Goal: Information Seeking & Learning: Find specific fact

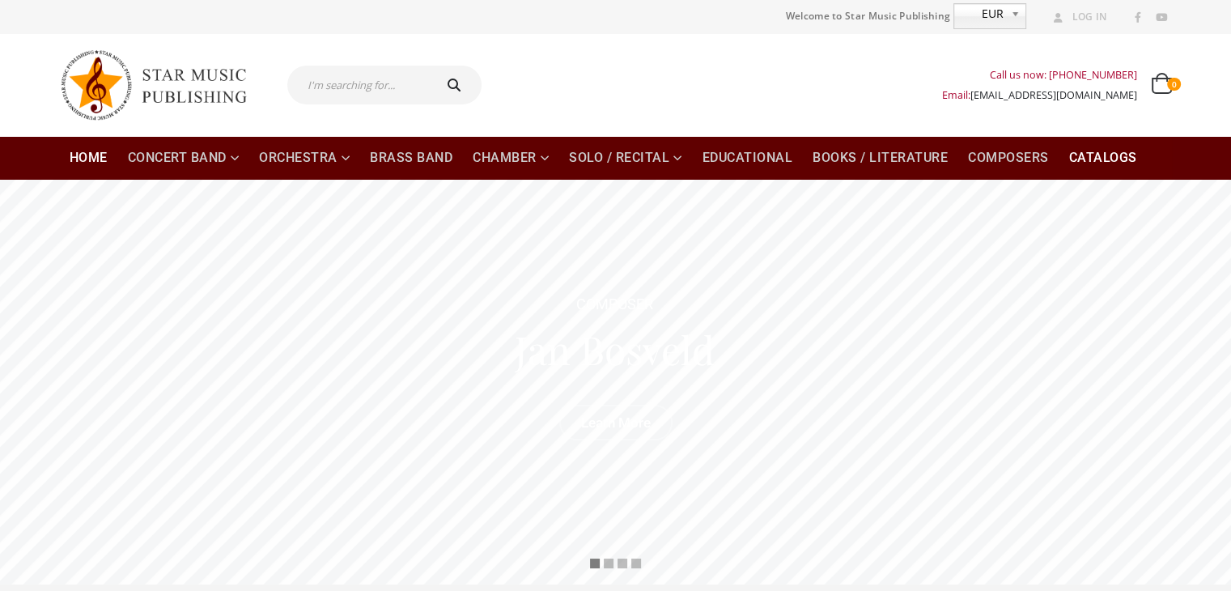
click at [1111, 147] on link "Catalogs" at bounding box center [1103, 158] width 87 height 44
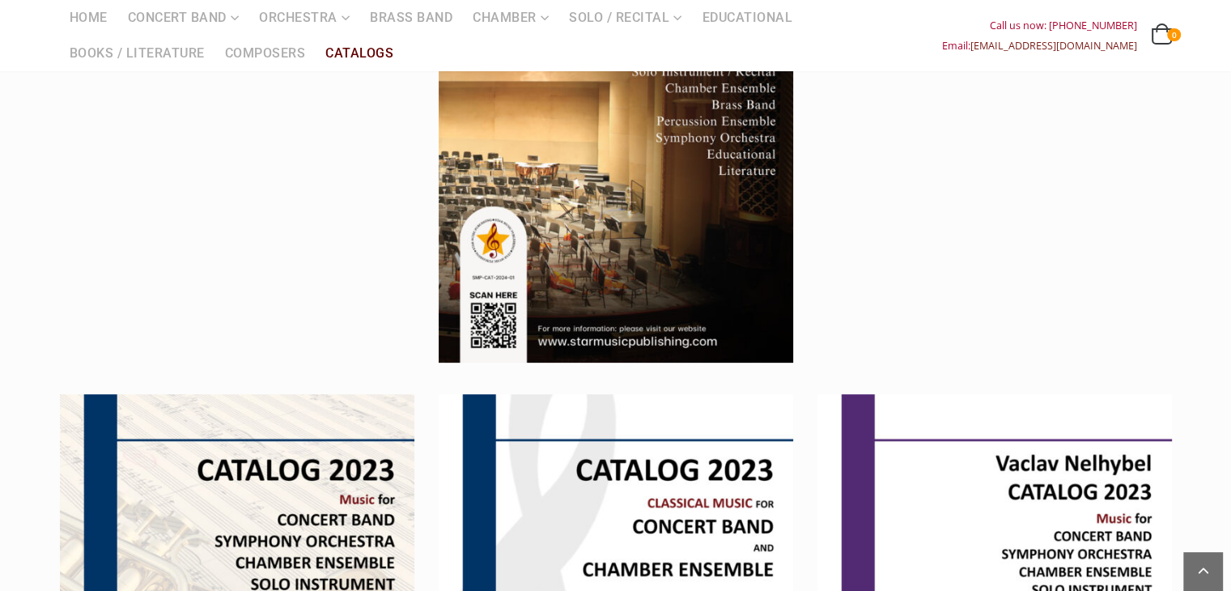
scroll to position [243, 0]
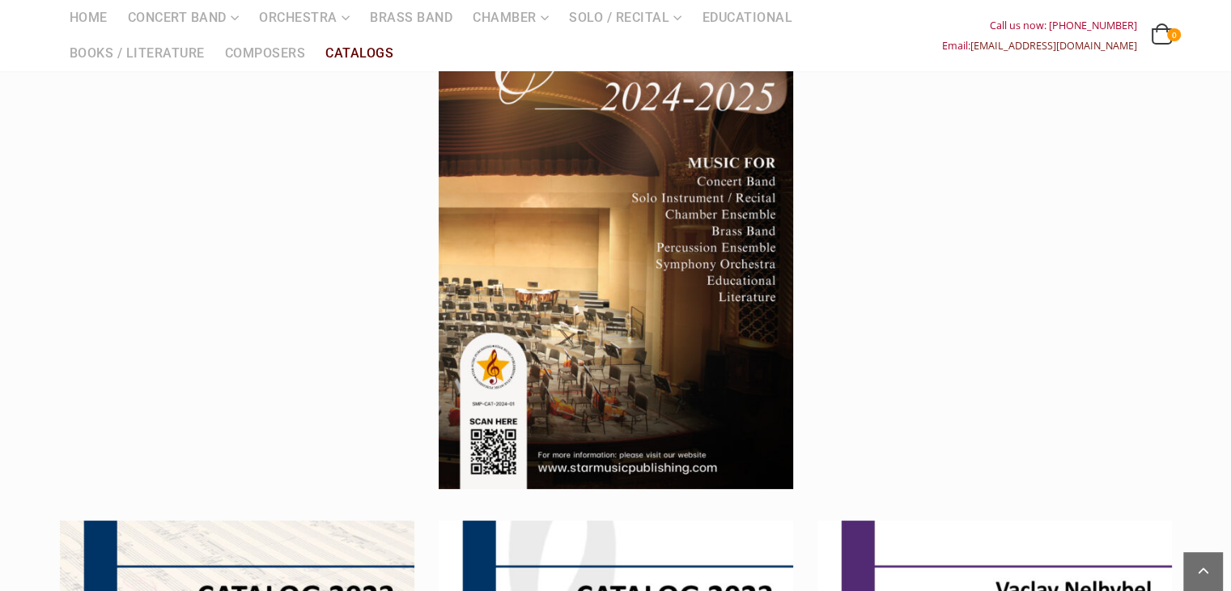
click at [678, 257] on img at bounding box center [616, 238] width 355 height 502
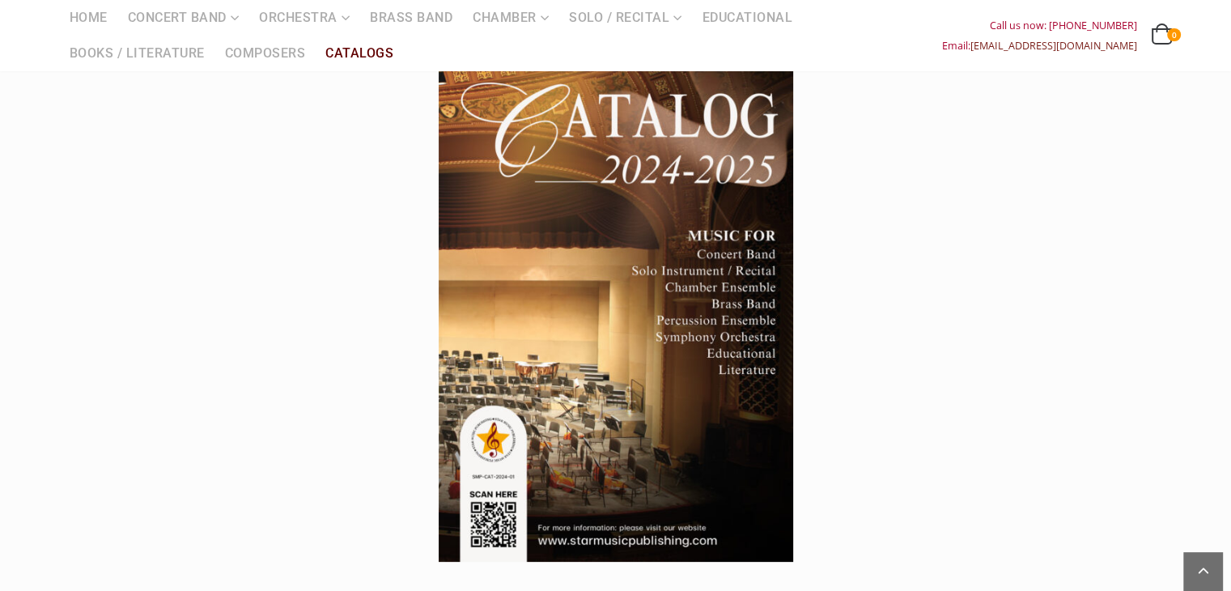
scroll to position [0, 0]
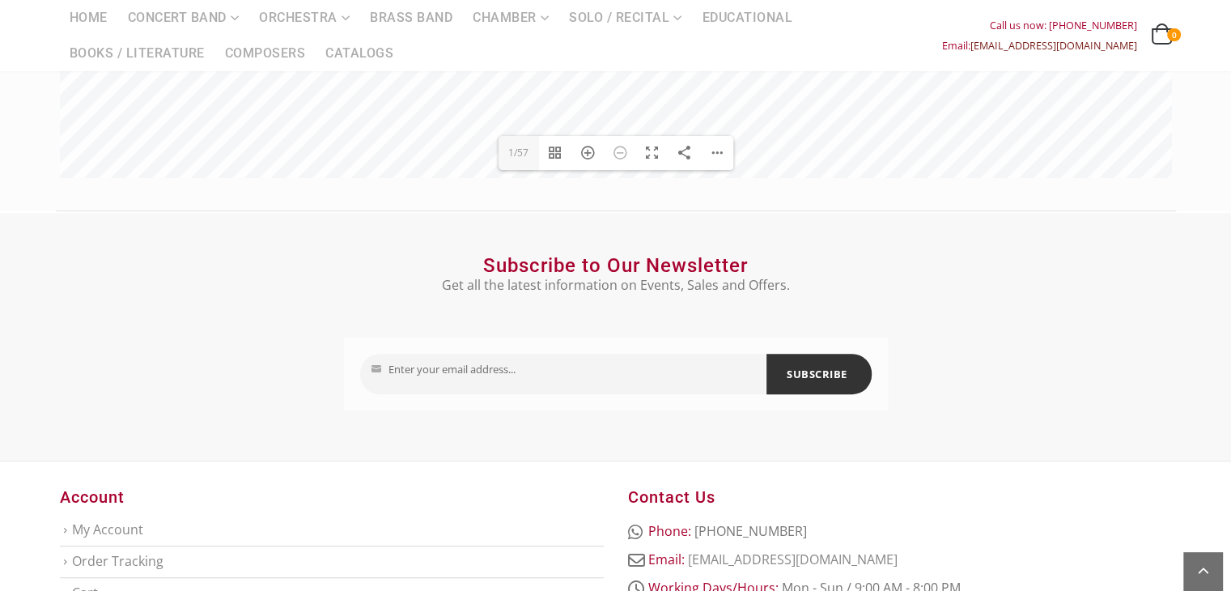
scroll to position [324, 0]
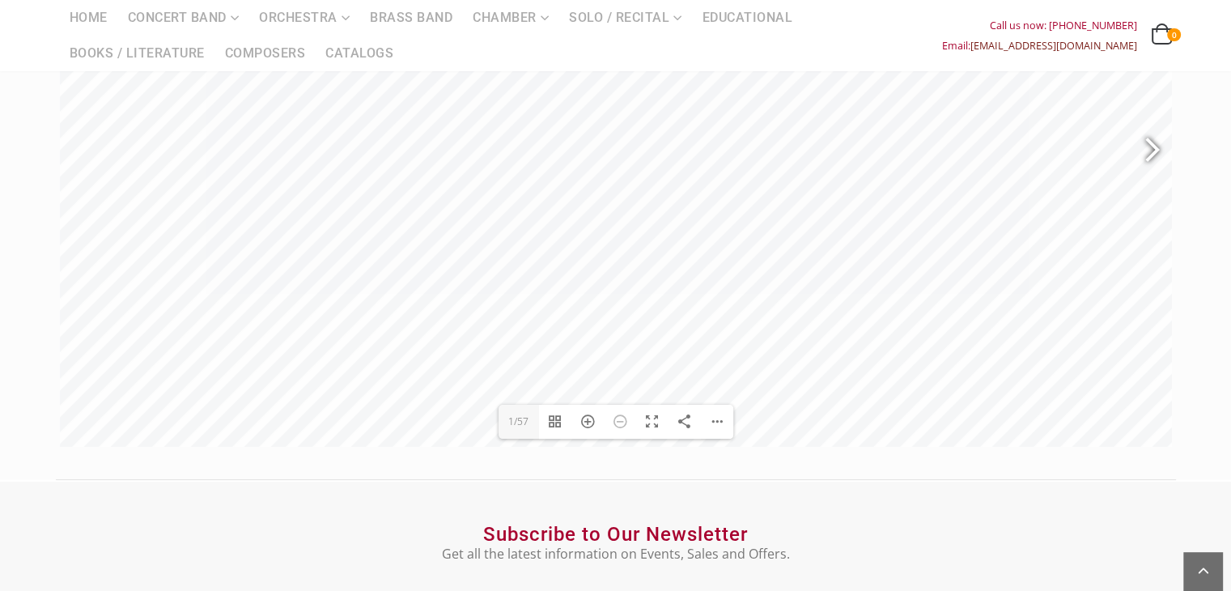
click at [1167, 147] on div at bounding box center [1152, 151] width 40 height 81
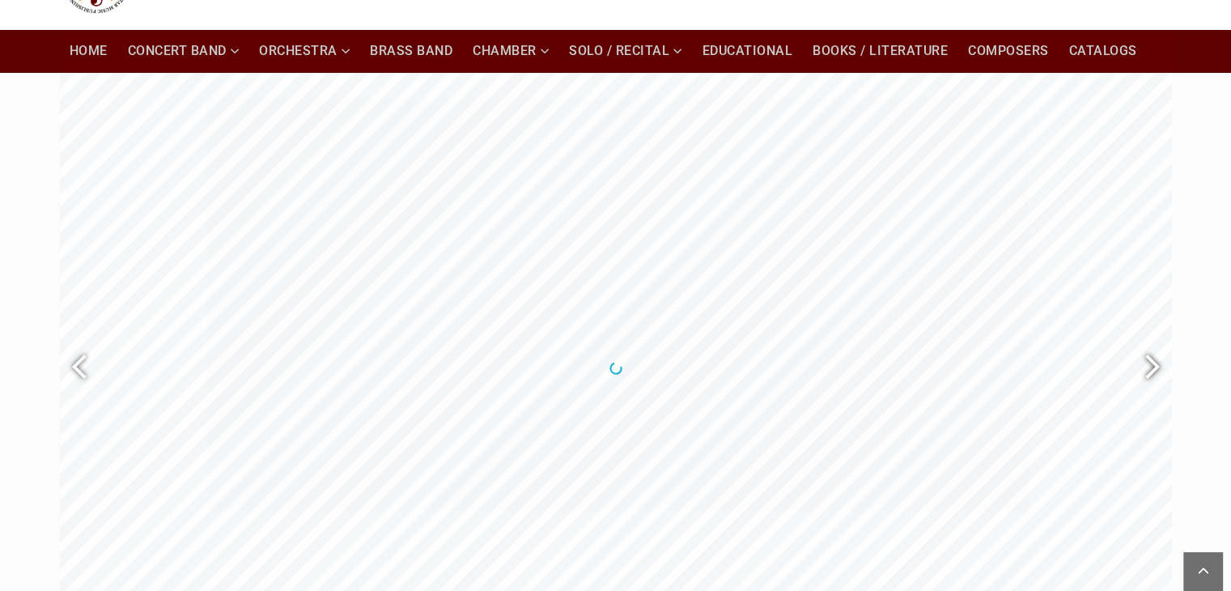
scroll to position [81, 0]
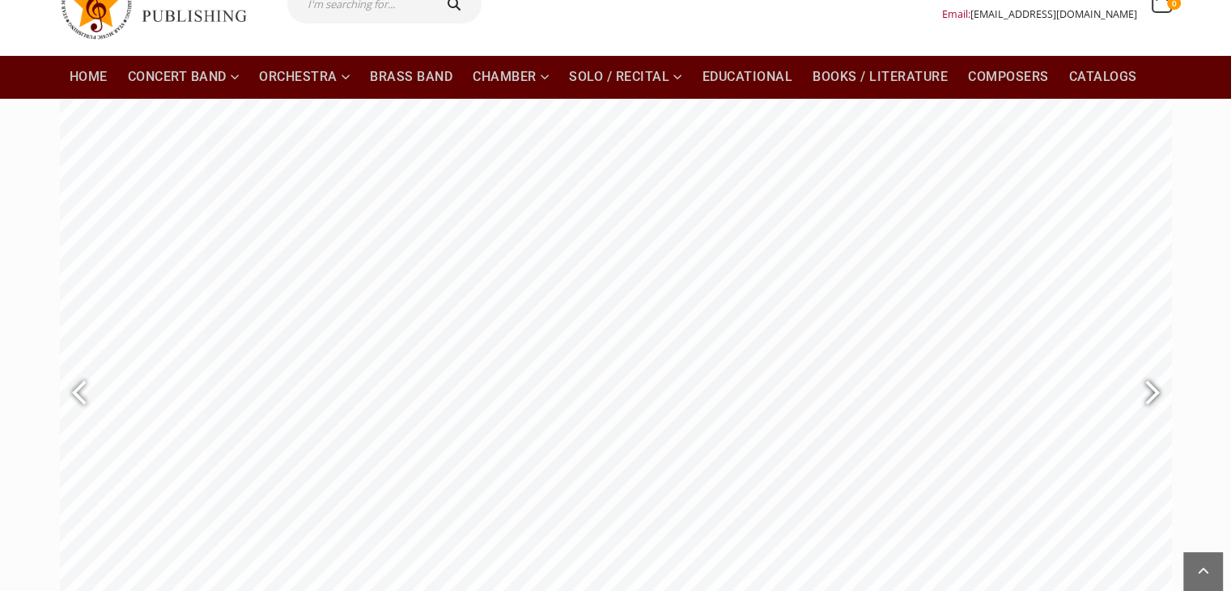
click at [1147, 400] on div at bounding box center [1145, 393] width 37 height 59
click at [88, 403] on div at bounding box center [86, 393] width 37 height 59
click at [1150, 392] on div at bounding box center [1145, 393] width 37 height 59
click at [78, 388] on div at bounding box center [86, 393] width 37 height 59
click at [1159, 397] on div at bounding box center [1145, 393] width 37 height 59
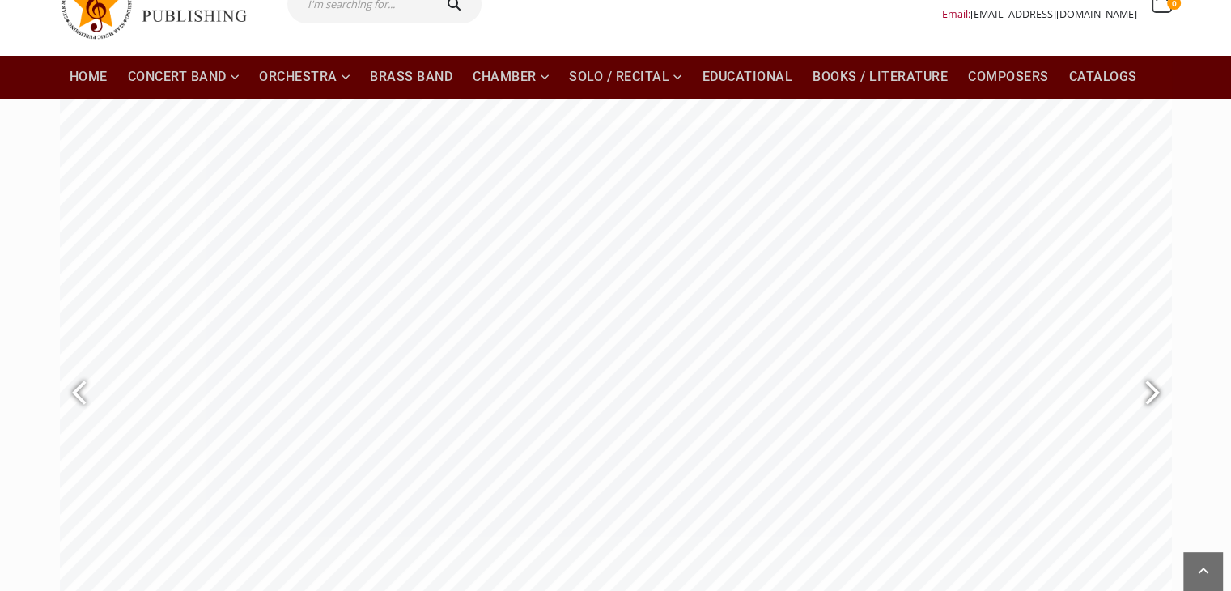
click at [1159, 396] on div at bounding box center [1145, 393] width 37 height 59
type input "7"
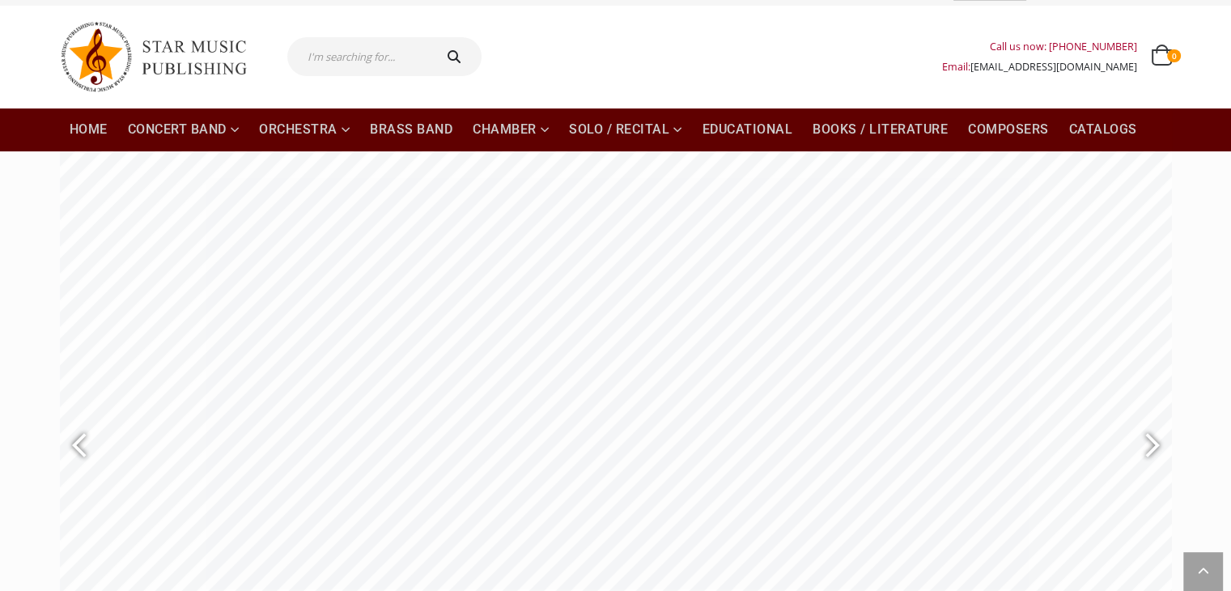
scroll to position [0, 0]
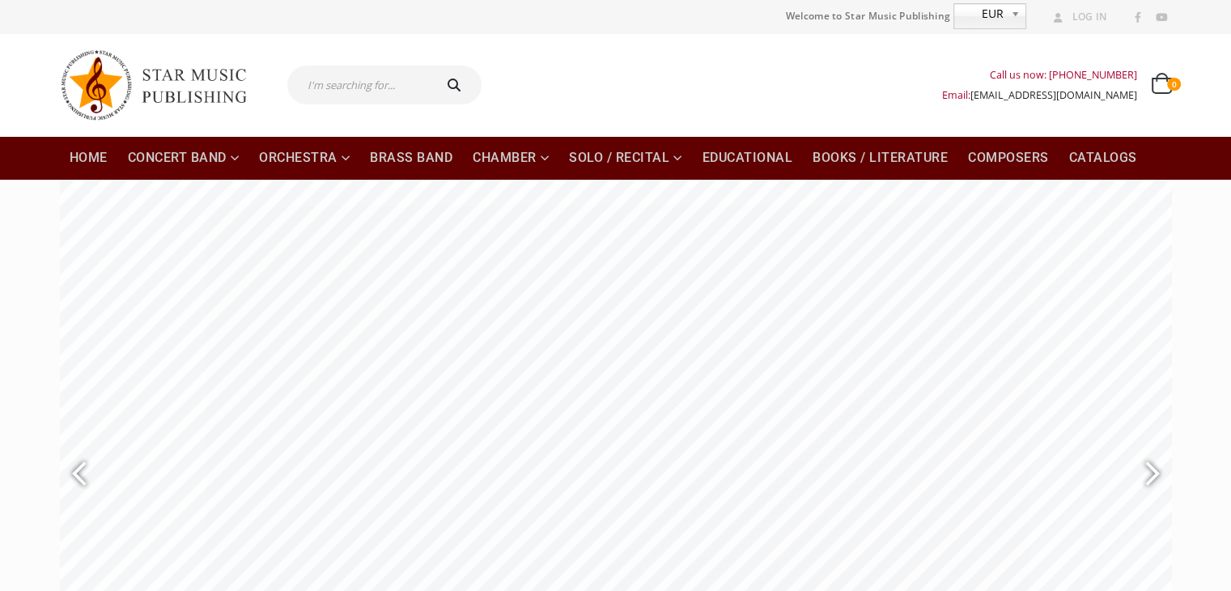
click at [396, 85] on input "text" at bounding box center [358, 85] width 143 height 39
type input "vaclav"
click at [431, 66] on button "submit" at bounding box center [457, 85] width 52 height 39
type input "vaclav"
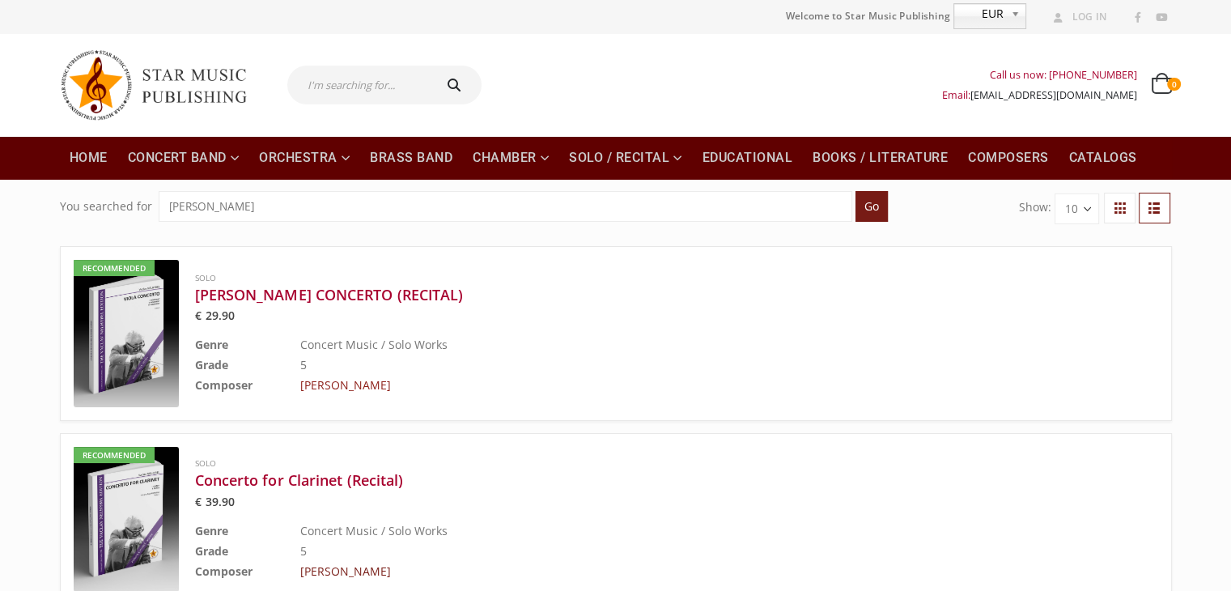
drag, startPoint x: 394, startPoint y: 386, endPoint x: 300, endPoint y: 388, distance: 94.7
click at [300, 388] on td "Nelhybel, Vaclav" at bounding box center [688, 385] width 777 height 20
copy link "Nelhybel, Vaclav"
click at [975, 217] on div "Show: 10 20 30" at bounding box center [1042, 213] width 284 height 44
click at [701, 62] on div "Call us now: +49-156-7875-3775 Email: info@starmusicpublishing.com 0 0 items 0 …" at bounding box center [833, 85] width 678 height 65
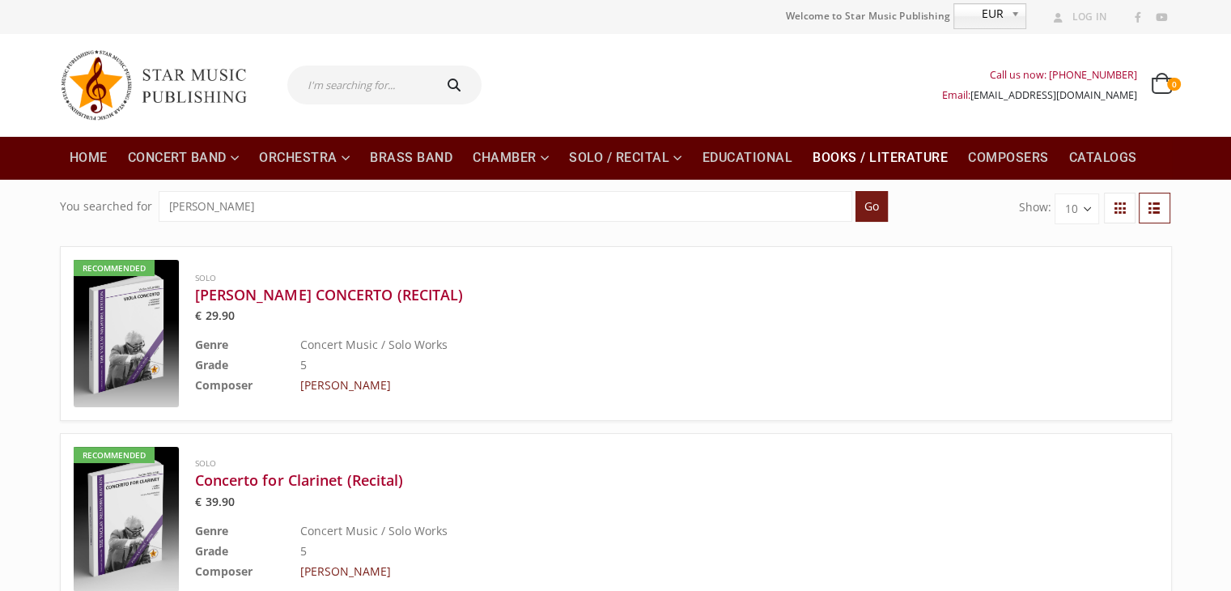
click at [864, 159] on link "Books / Literature" at bounding box center [880, 158] width 155 height 44
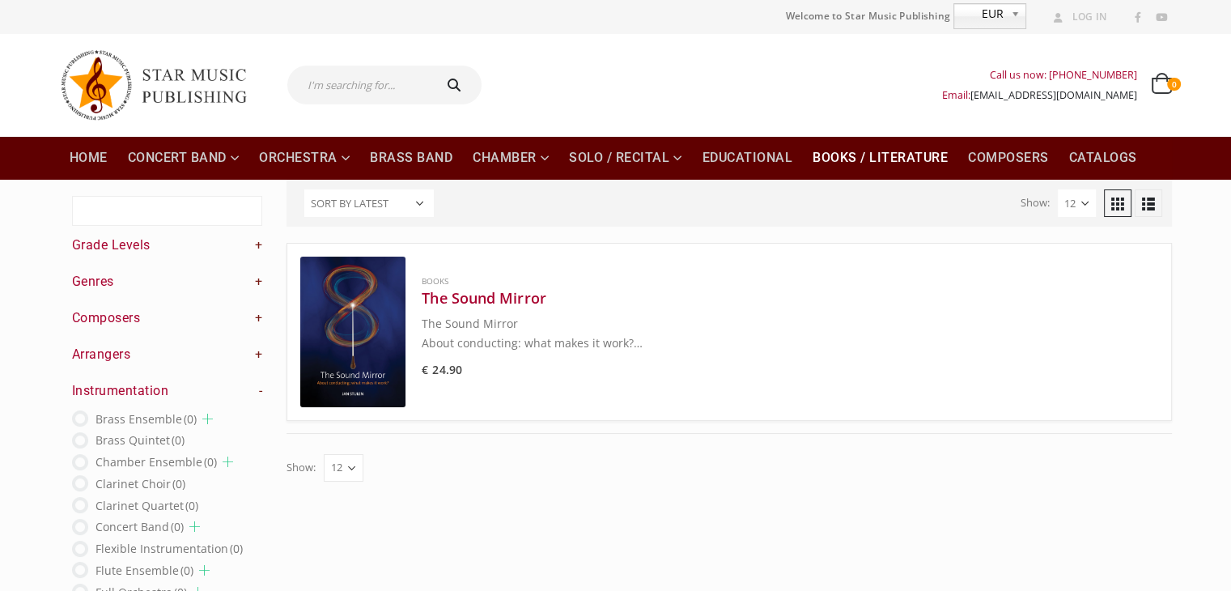
drag, startPoint x: 519, startPoint y: 300, endPoint x: 457, endPoint y: 496, distance: 205.3
click at [457, 496] on div "Filter Sort By: Sort by popularity Sort by latest Sort by price: low to high So…" at bounding box center [728, 583] width 909 height 807
click at [514, 305] on h3 "The Sound Mirror" at bounding box center [749, 297] width 655 height 19
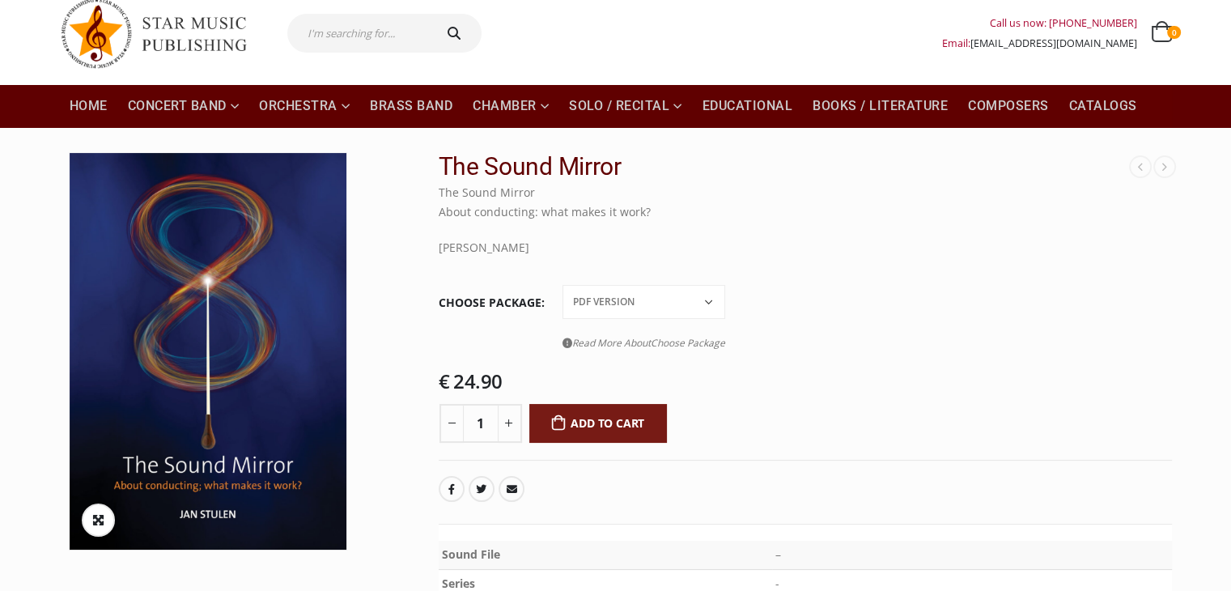
scroll to position [81, 0]
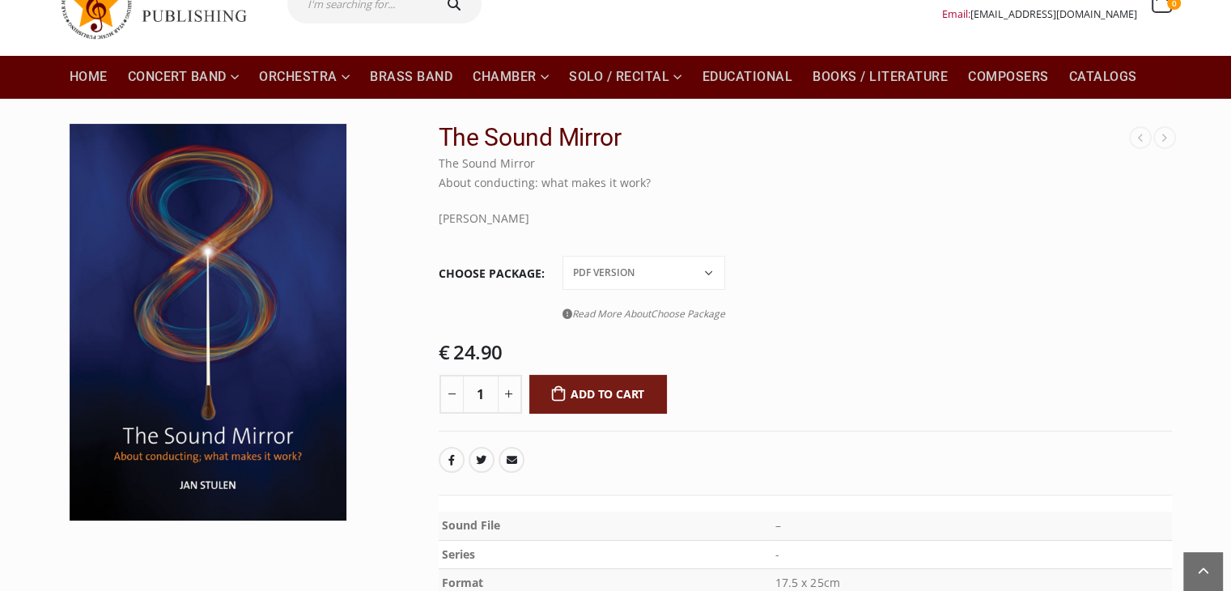
click at [949, 287] on tr "Choose Package PDF Version Printed Version Read More About Choose Package You w…" at bounding box center [805, 293] width 733 height 78
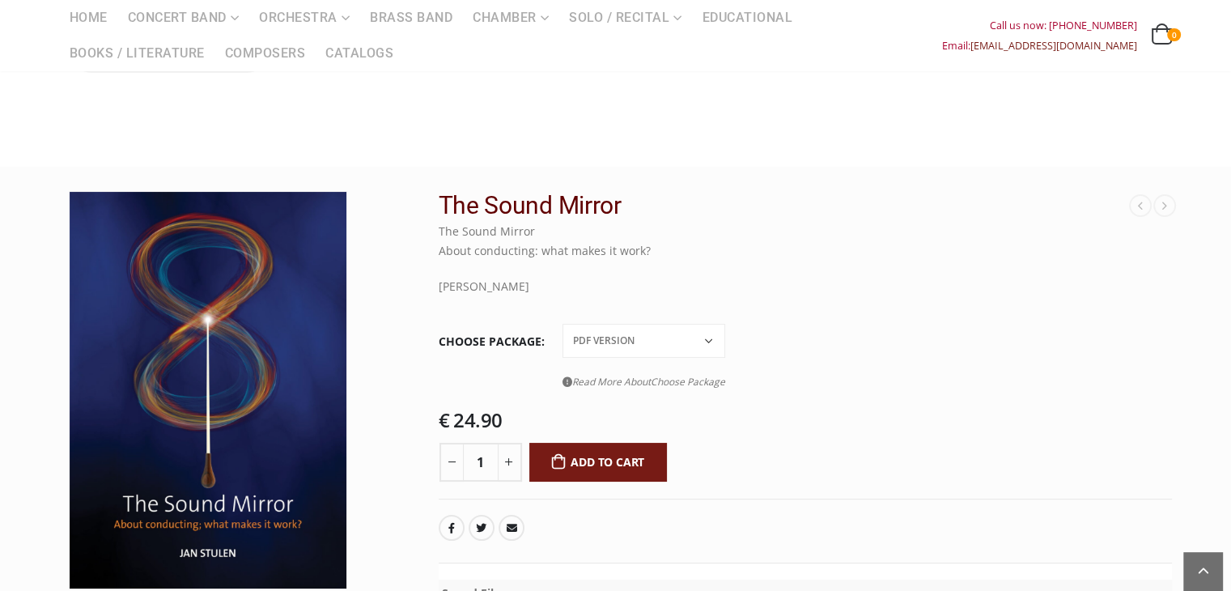
scroll to position [0, 0]
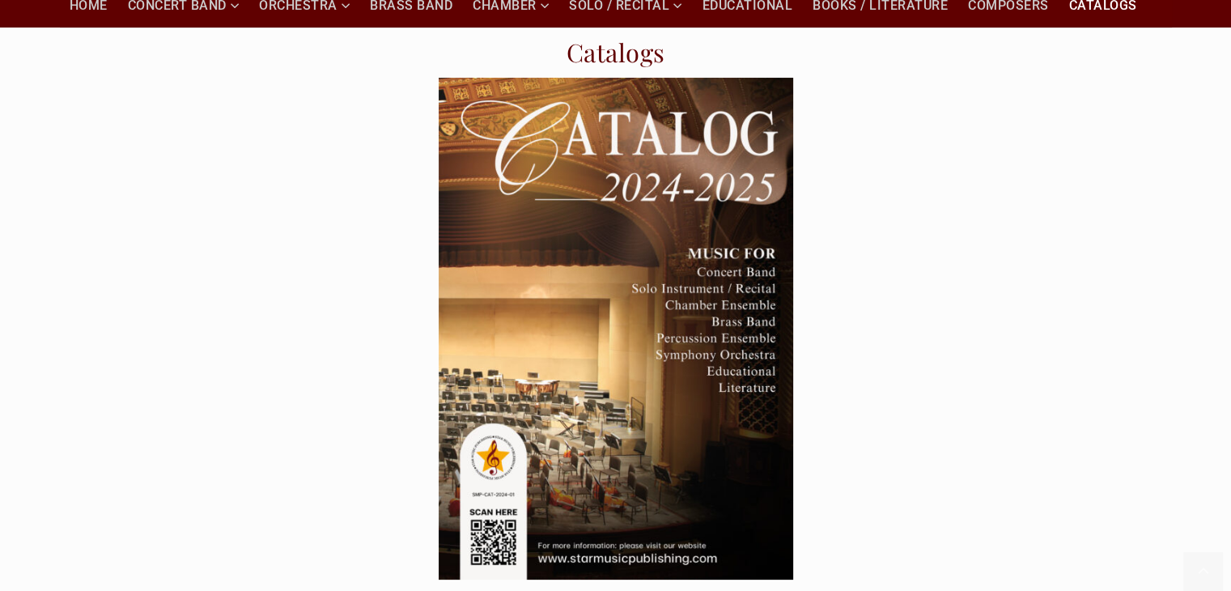
scroll to position [162, 0]
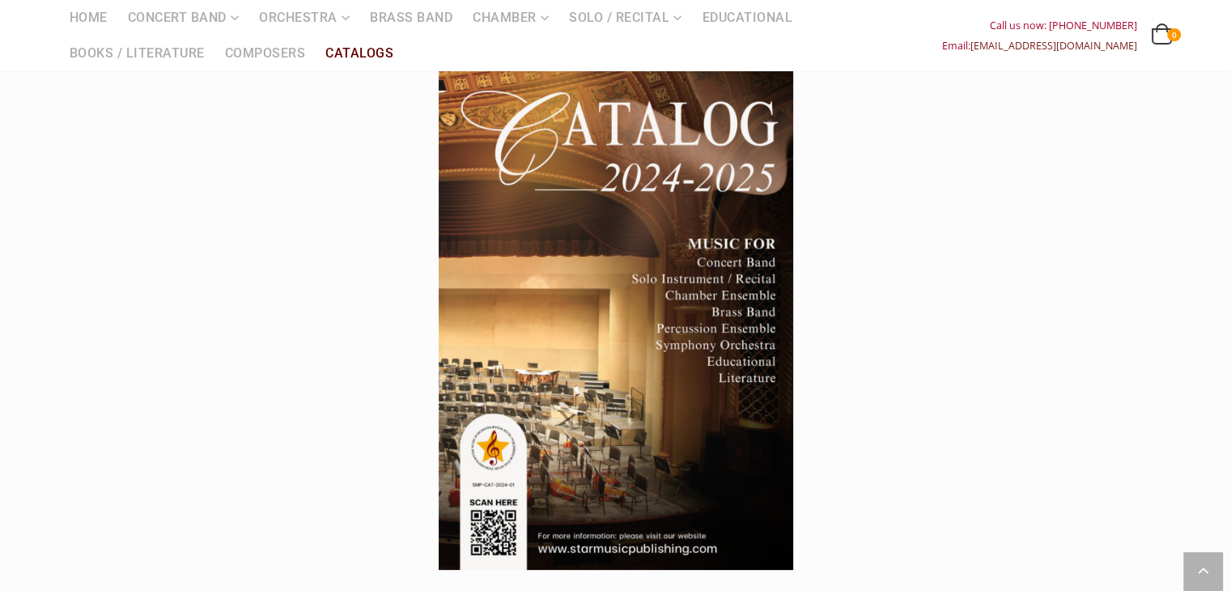
click at [724, 306] on img at bounding box center [616, 319] width 355 height 502
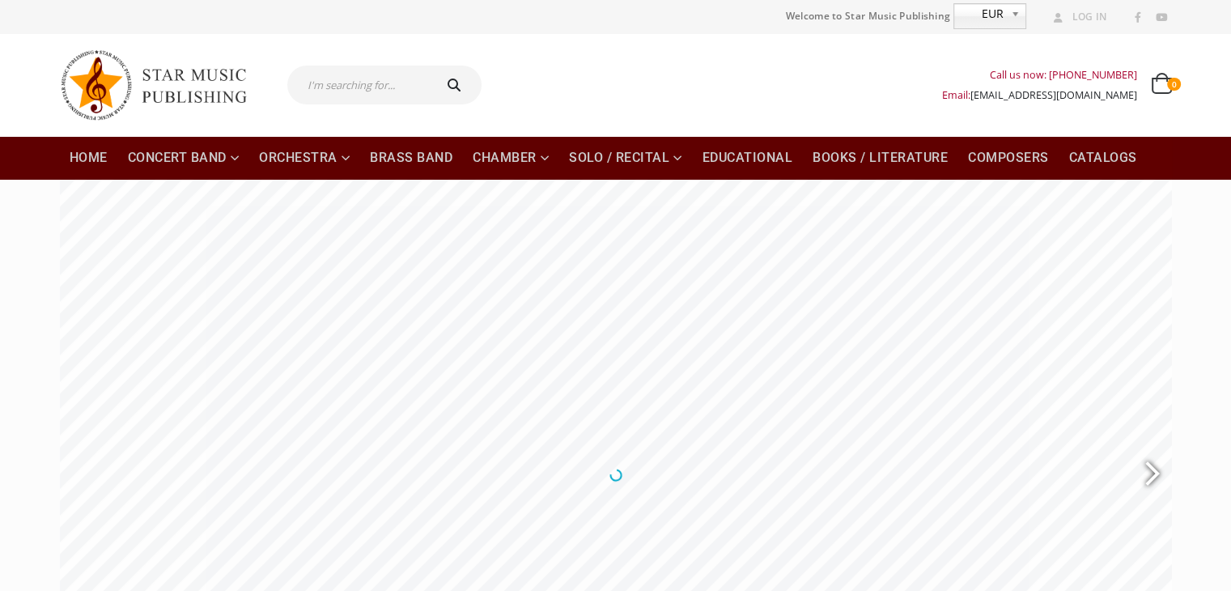
scroll to position [81, 0]
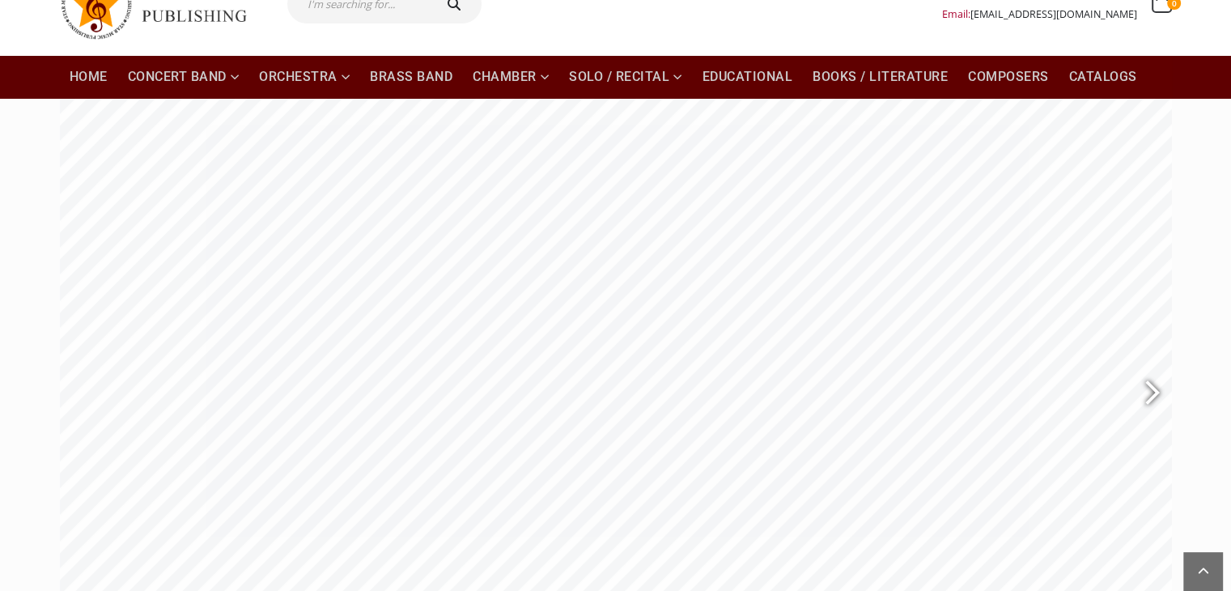
click at [1145, 385] on div at bounding box center [1145, 393] width 37 height 59
click at [1137, 402] on div at bounding box center [1145, 393] width 37 height 59
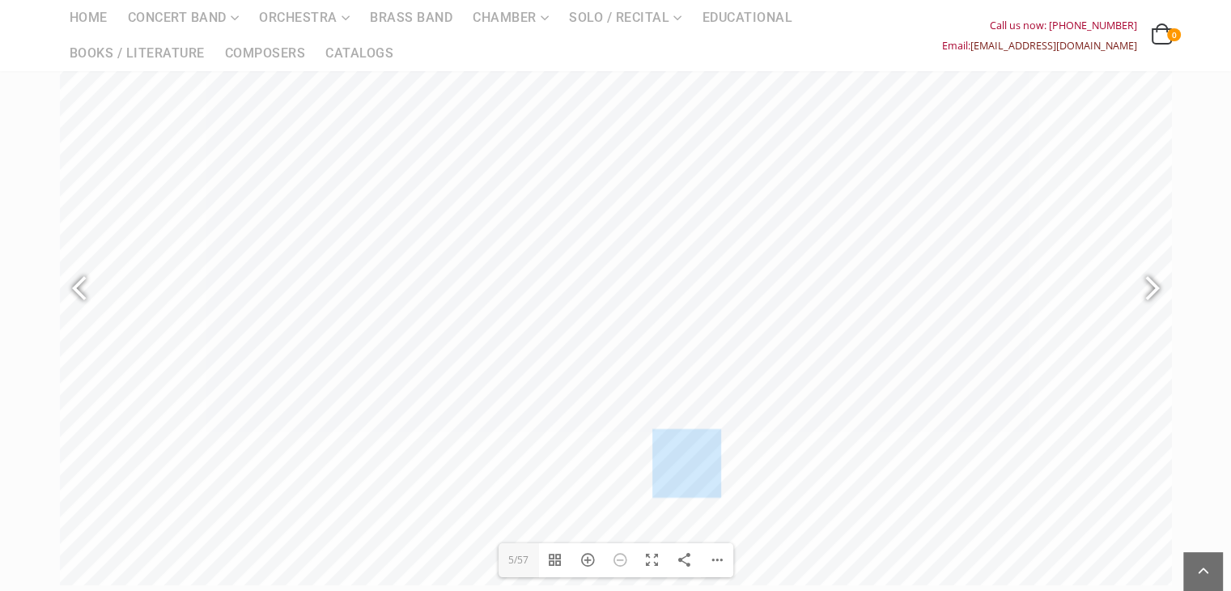
scroll to position [162, 0]
click at [1154, 312] on div at bounding box center [1145, 312] width 37 height 59
click at [1153, 314] on div at bounding box center [1145, 312] width 37 height 59
type input "9"
